Goal: Information Seeking & Learning: Learn about a topic

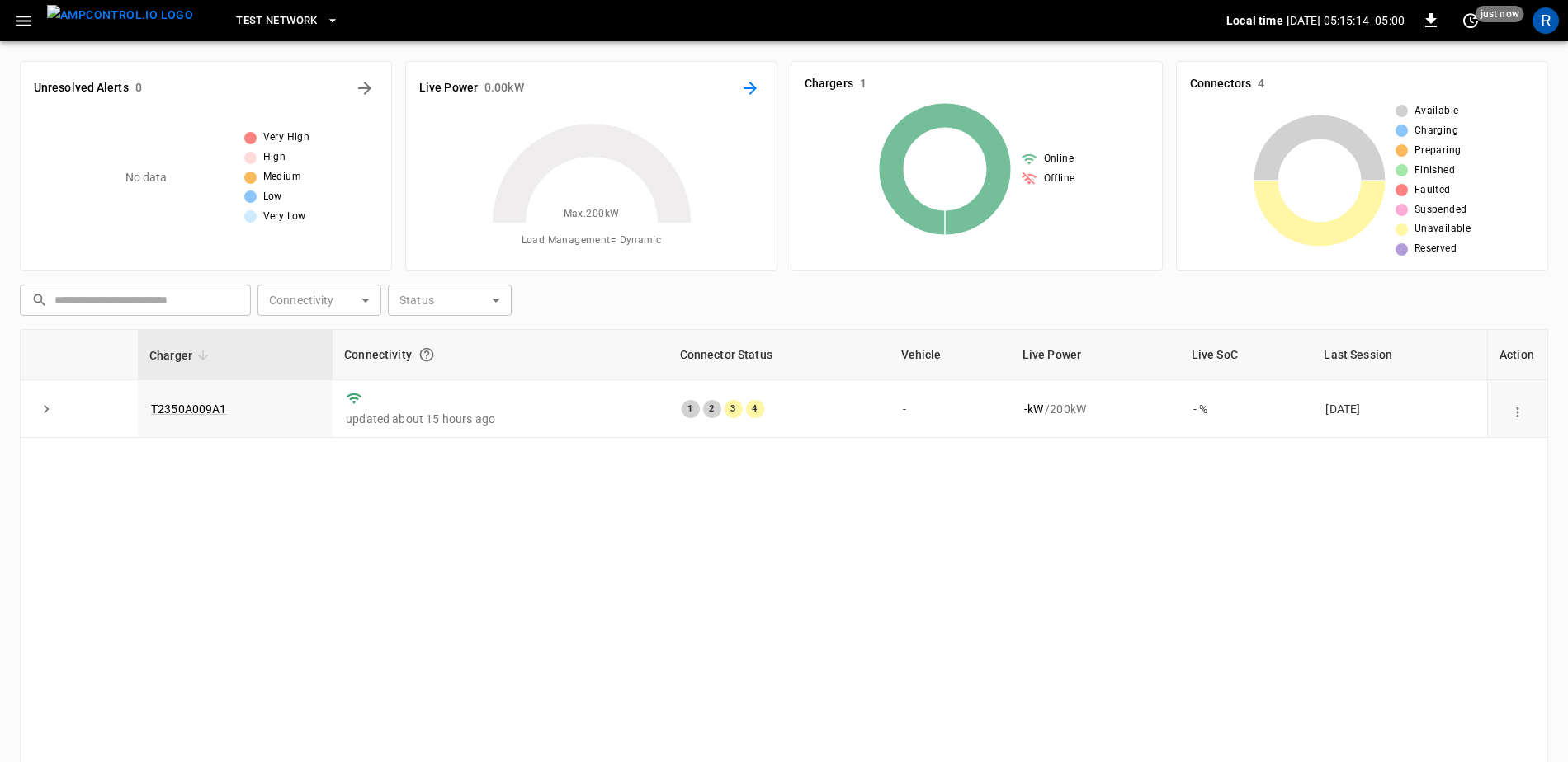
click at [756, 92] on icon "Energy Overview" at bounding box center [750, 88] width 20 height 20
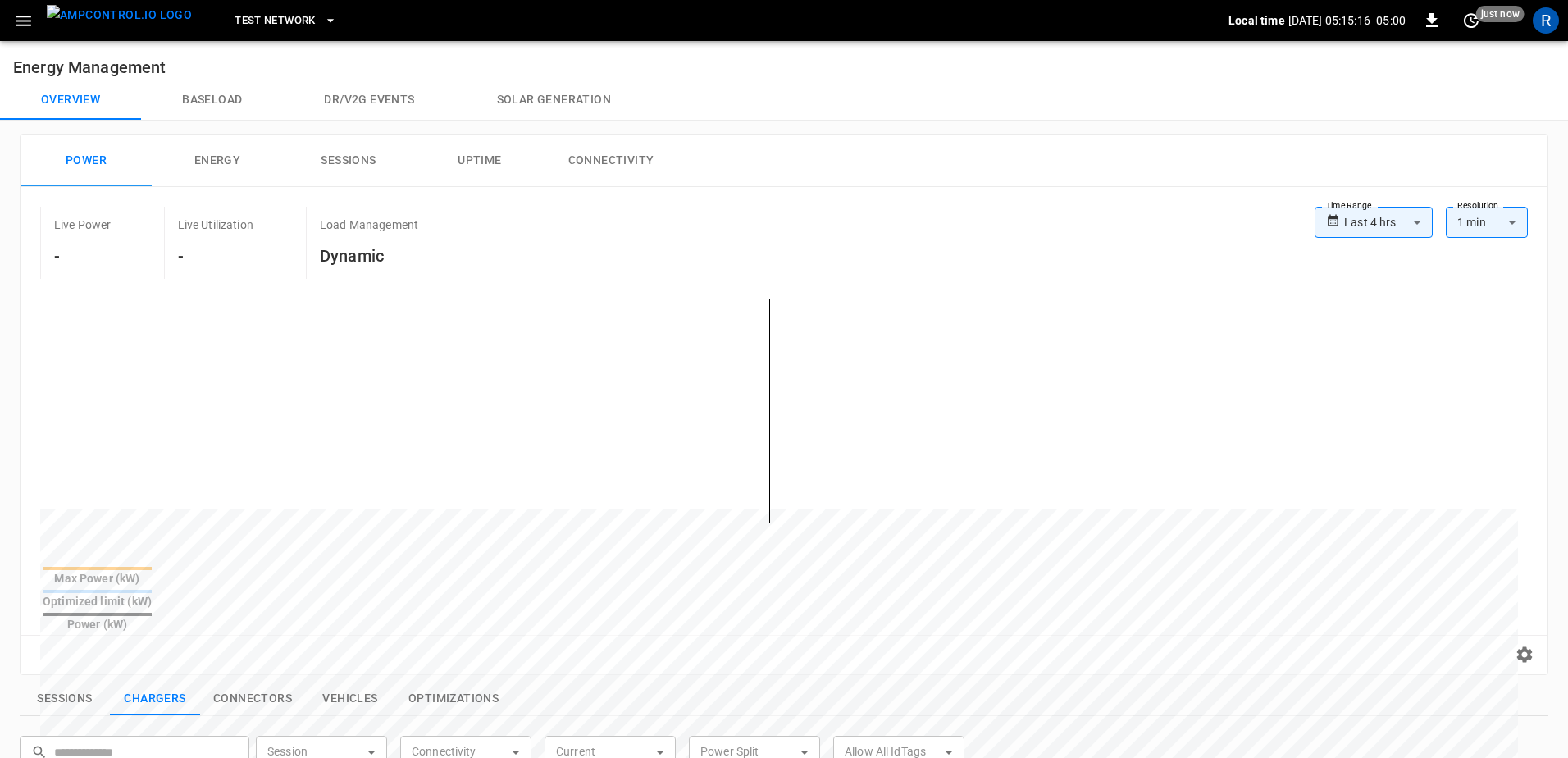
click at [1362, 215] on body "**********" at bounding box center [784, 684] width 1568 height 1370
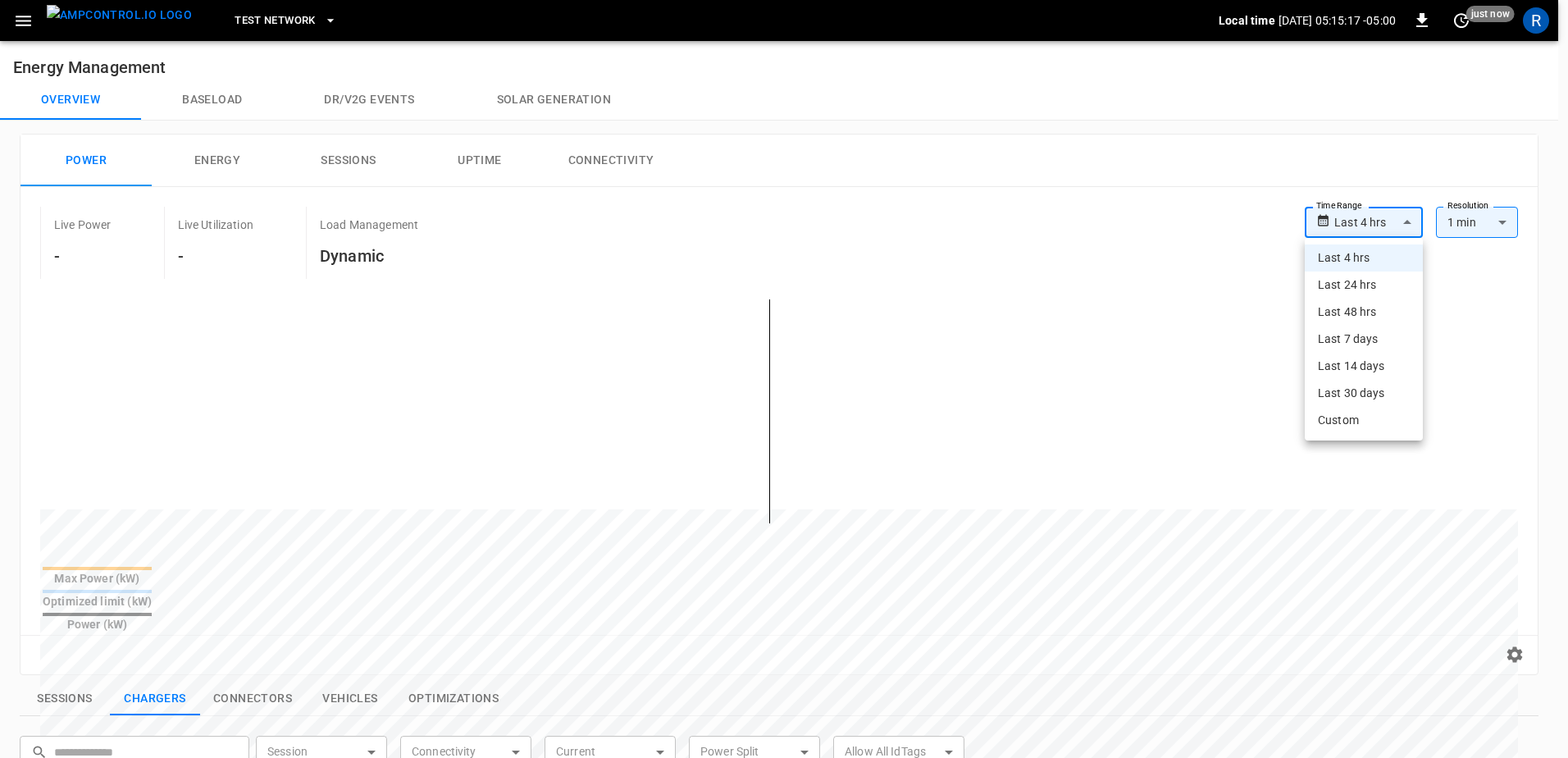
click at [1375, 370] on li "Last 14 days" at bounding box center [1363, 366] width 118 height 27
type input "**********"
type input "***"
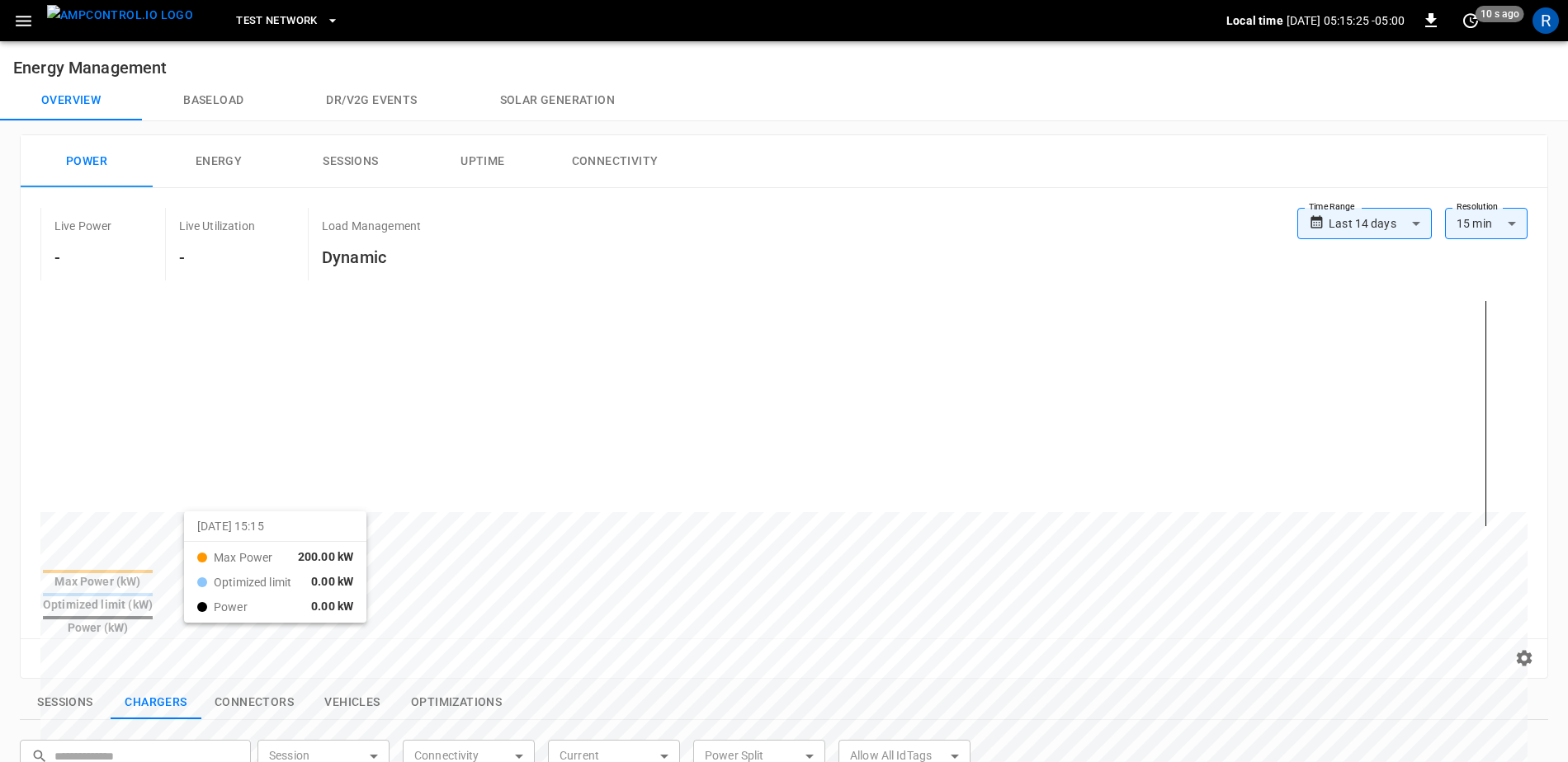
drag, startPoint x: 114, startPoint y: 414, endPoint x: 205, endPoint y: 525, distance: 143.5
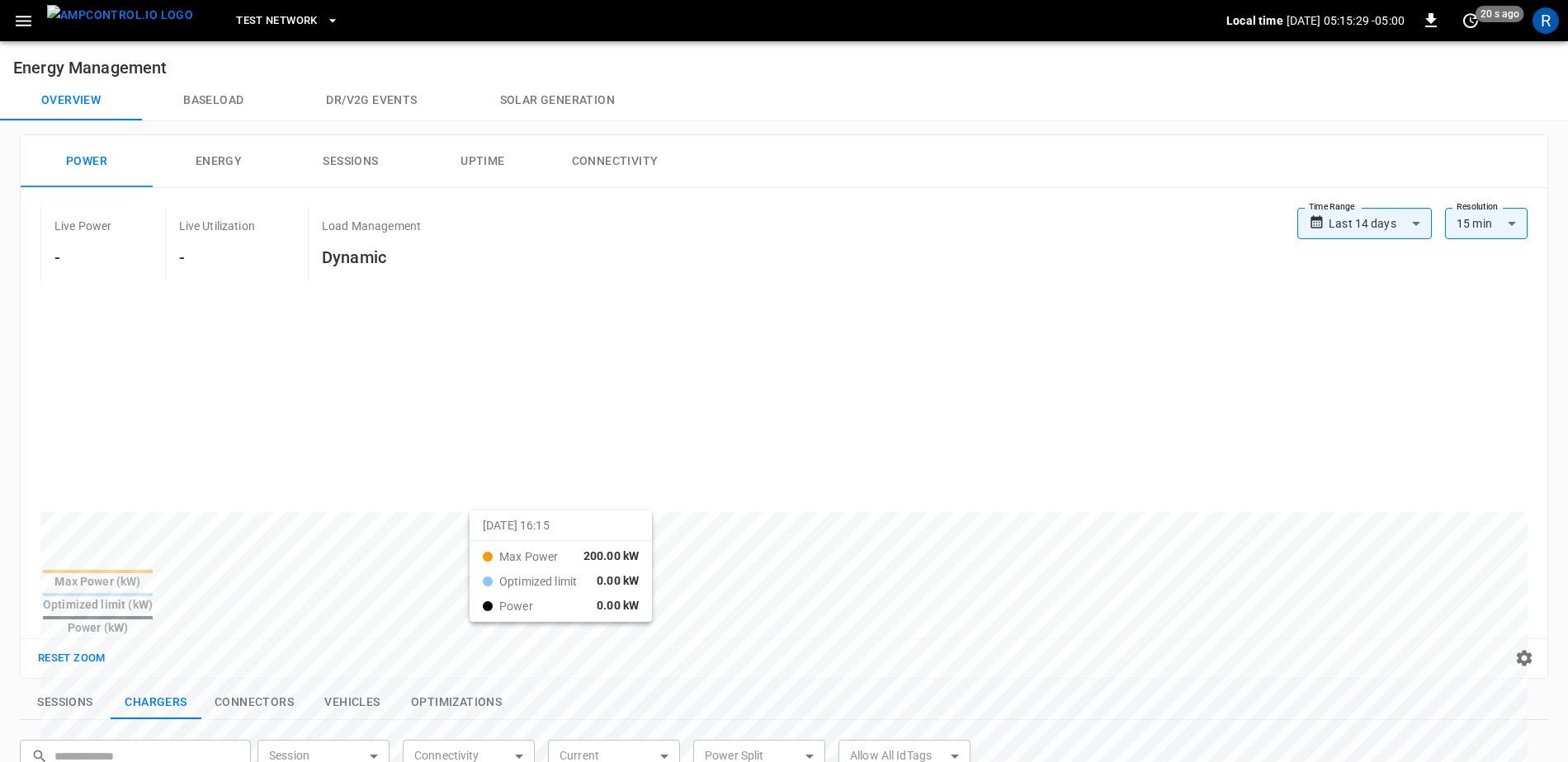
drag, startPoint x: 191, startPoint y: 337, endPoint x: 491, endPoint y: 524, distance: 353.5
click at [72, 110] on button "Overview" at bounding box center [71, 101] width 142 height 40
click at [20, 20] on icon "button" at bounding box center [23, 21] width 16 height 11
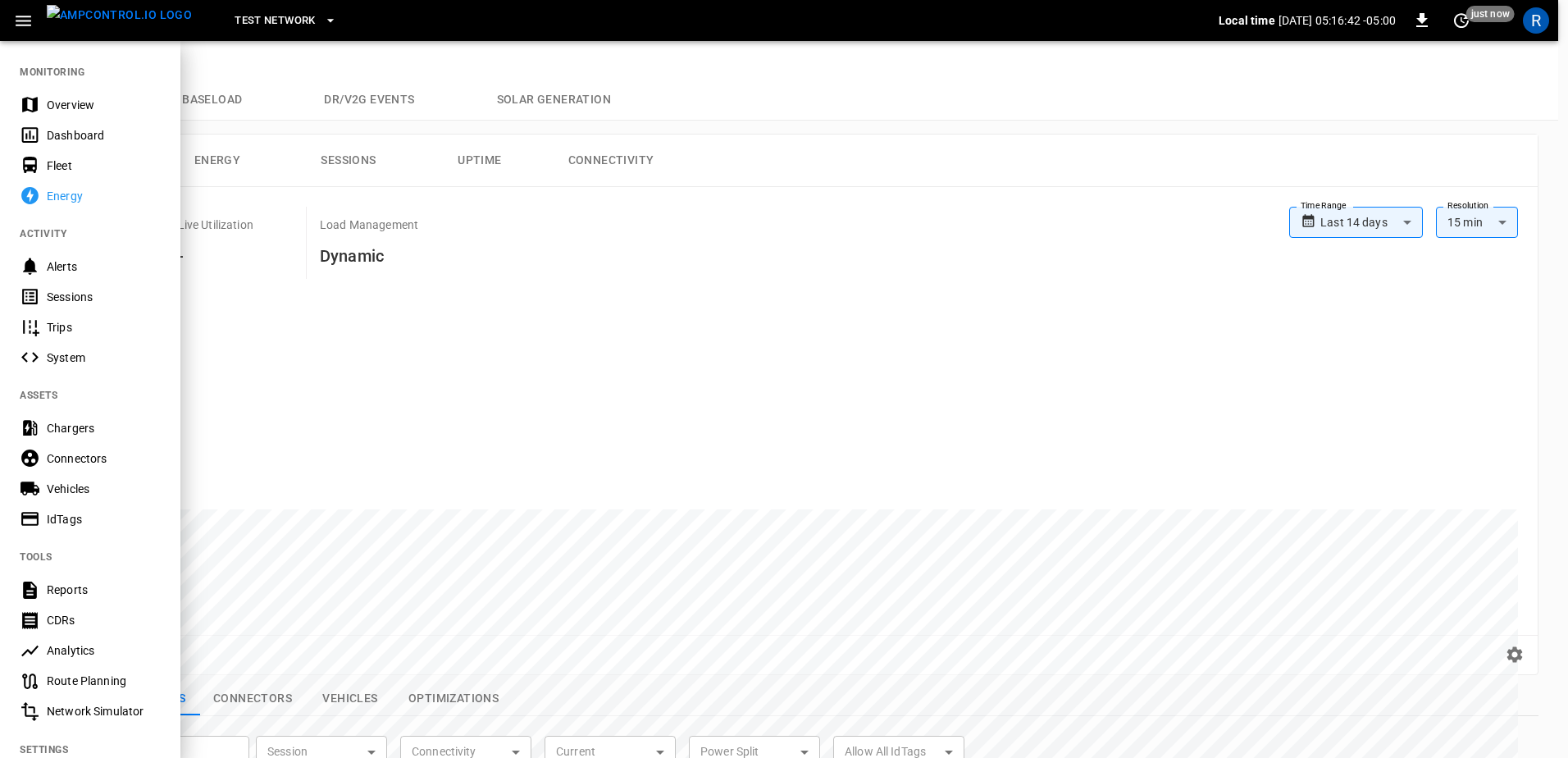
click at [81, 428] on div "Chargers" at bounding box center [104, 428] width 114 height 17
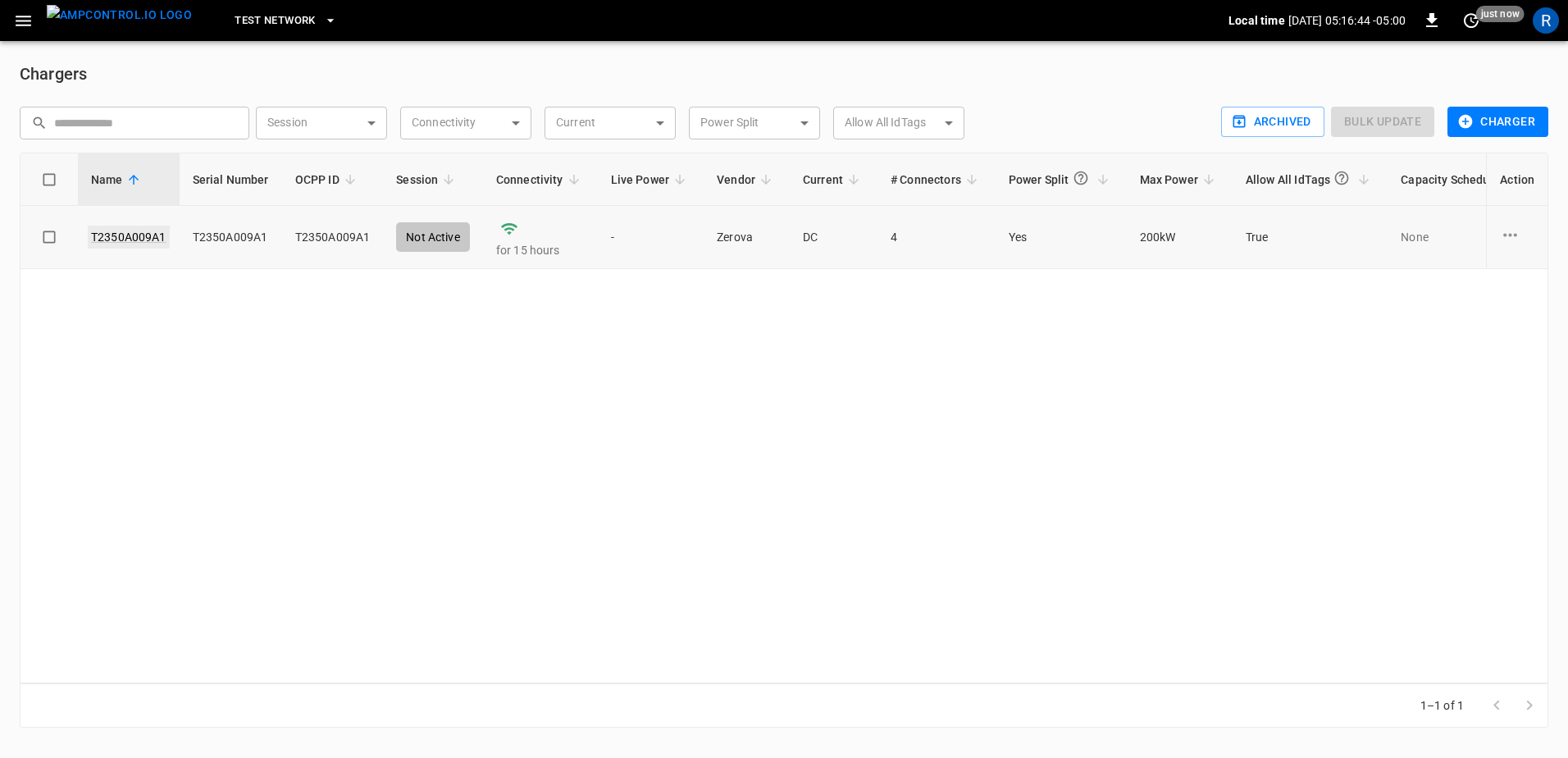
click at [126, 239] on link "T2350A009A1" at bounding box center [128, 237] width 82 height 23
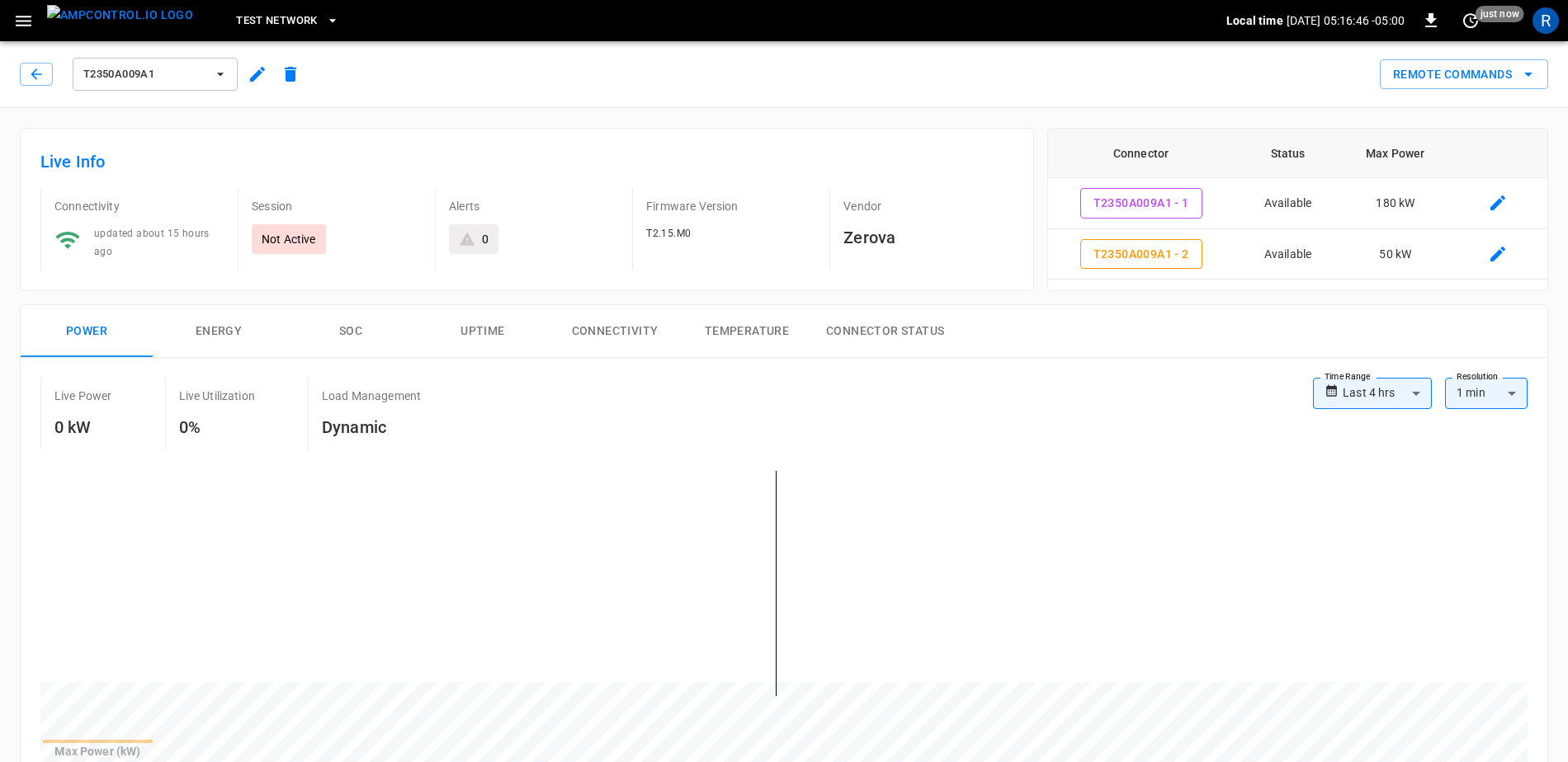
click at [1476, 85] on button "Remote Commands" at bounding box center [1463, 74] width 168 height 31
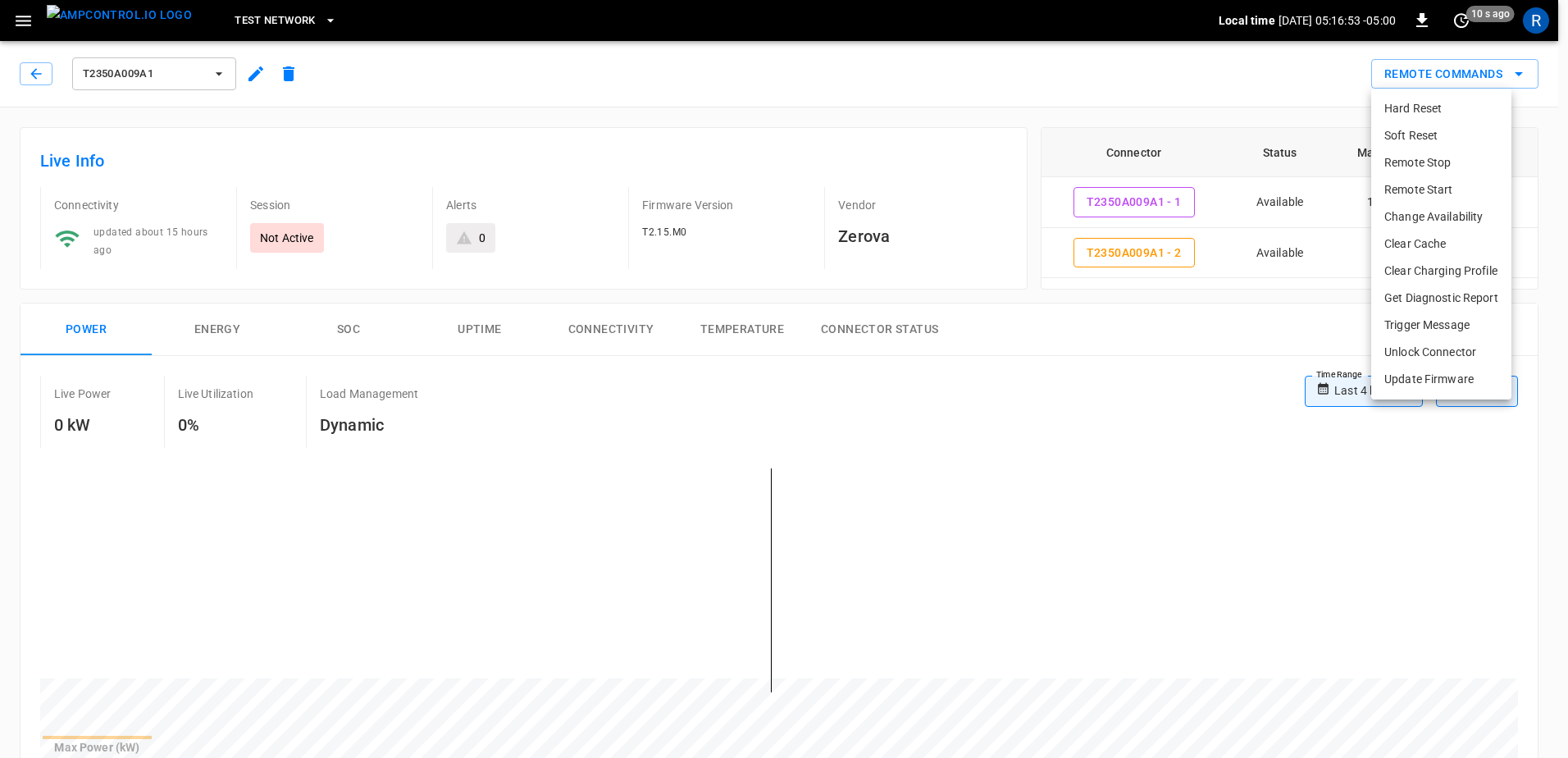
click at [1009, 341] on div at bounding box center [784, 379] width 1568 height 758
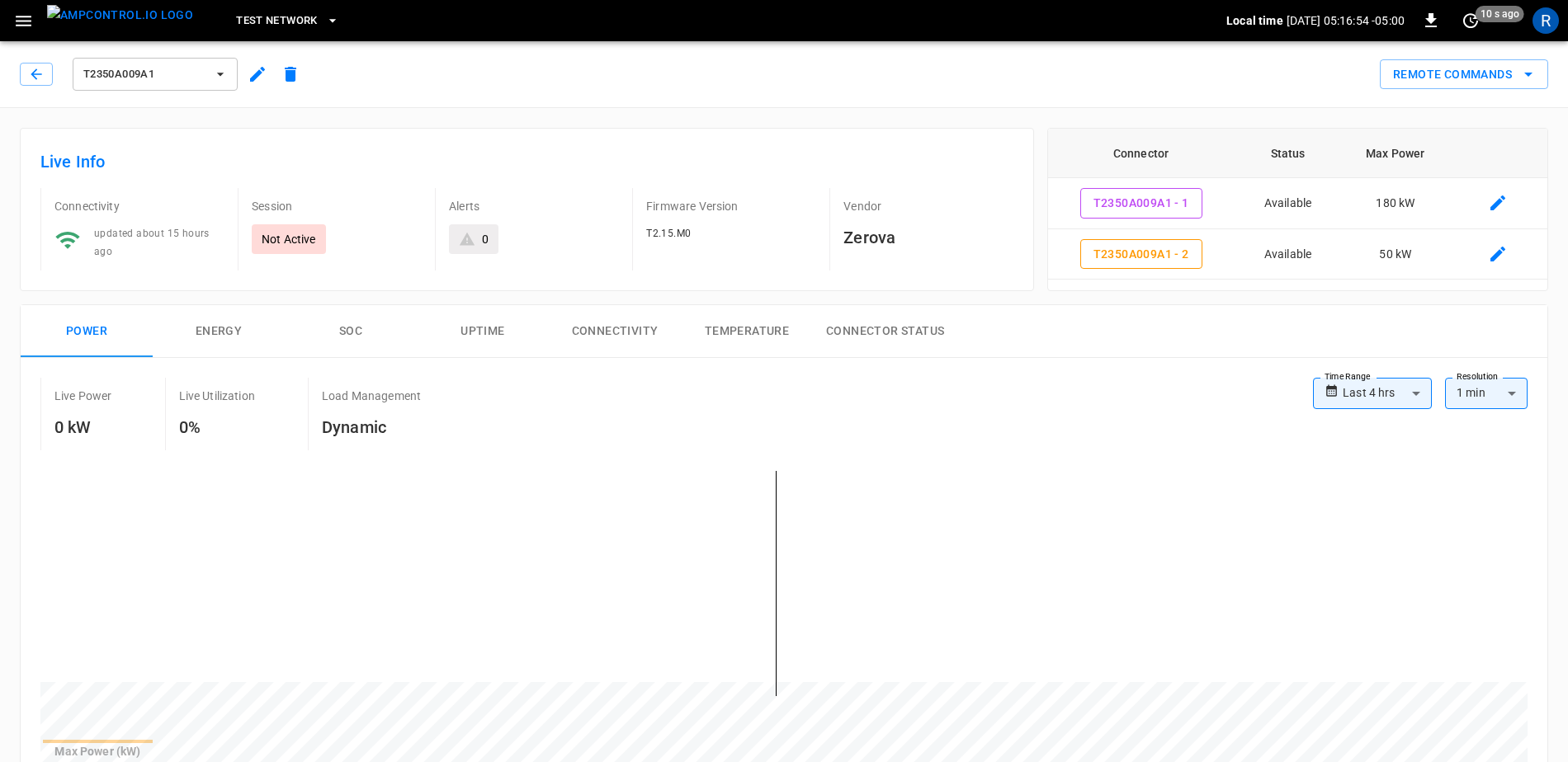
click at [10, 14] on button "button" at bounding box center [23, 21] width 34 height 31
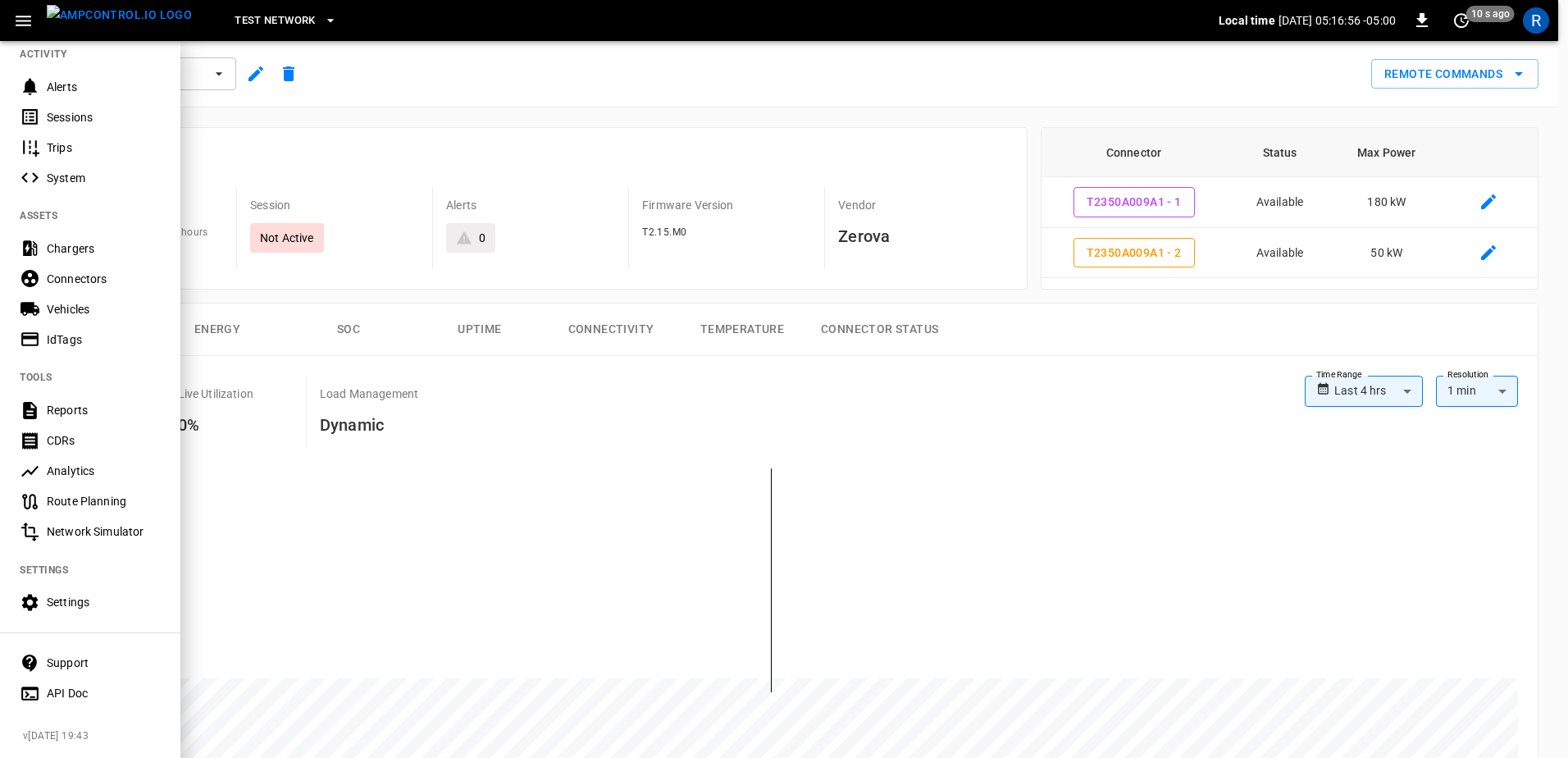
scroll to position [189, 0]
click at [93, 655] on div "Support" at bounding box center [104, 663] width 114 height 17
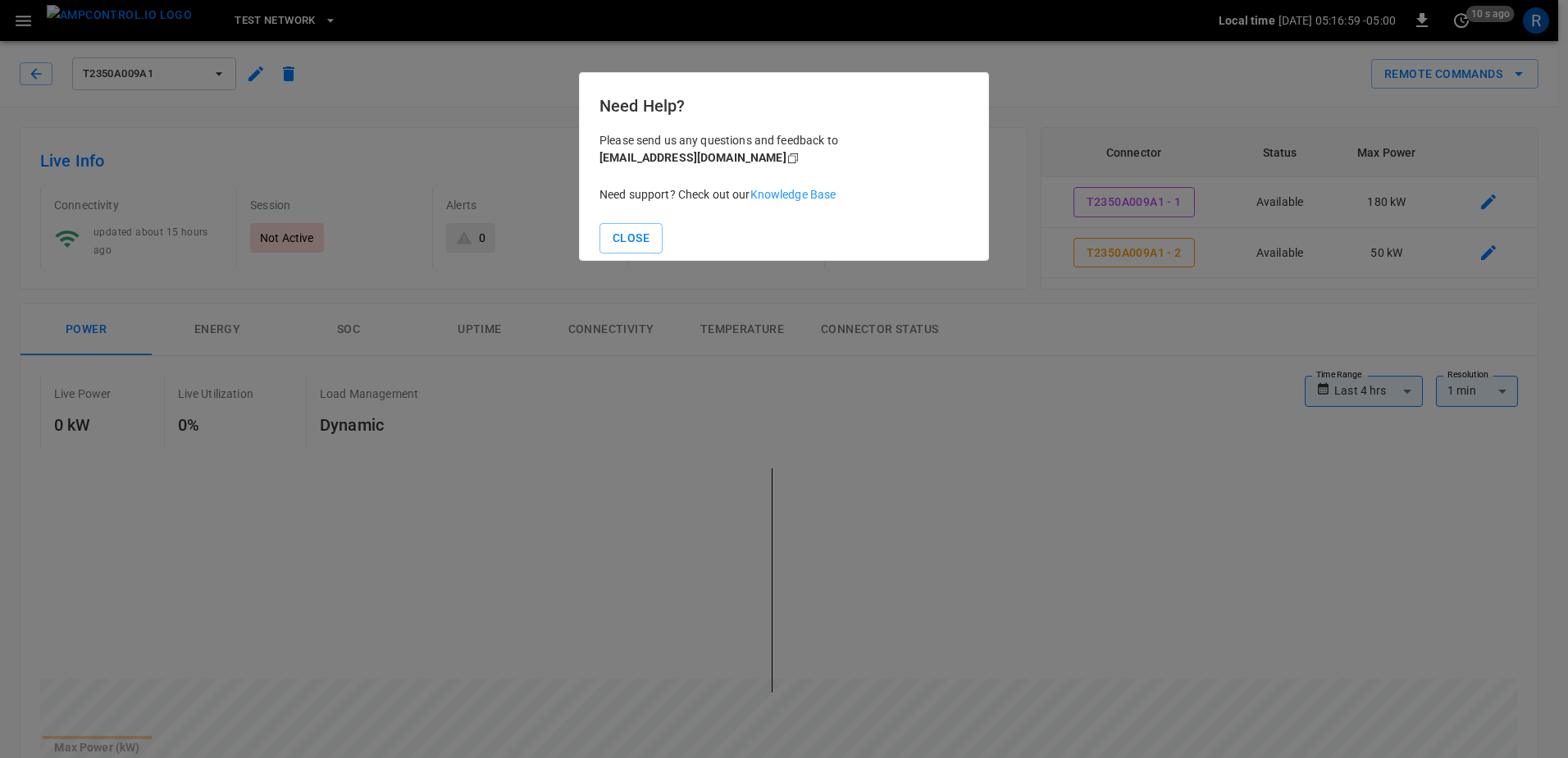
click at [777, 195] on link "Knowledge Base" at bounding box center [793, 194] width 86 height 13
